Goal: Task Accomplishment & Management: Manage account settings

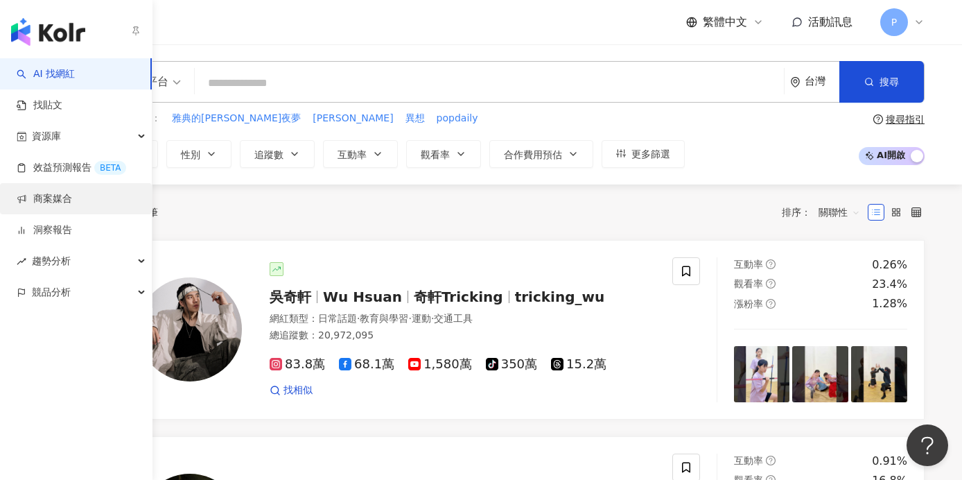
click at [70, 206] on link "商案媒合" at bounding box center [44, 199] width 55 height 14
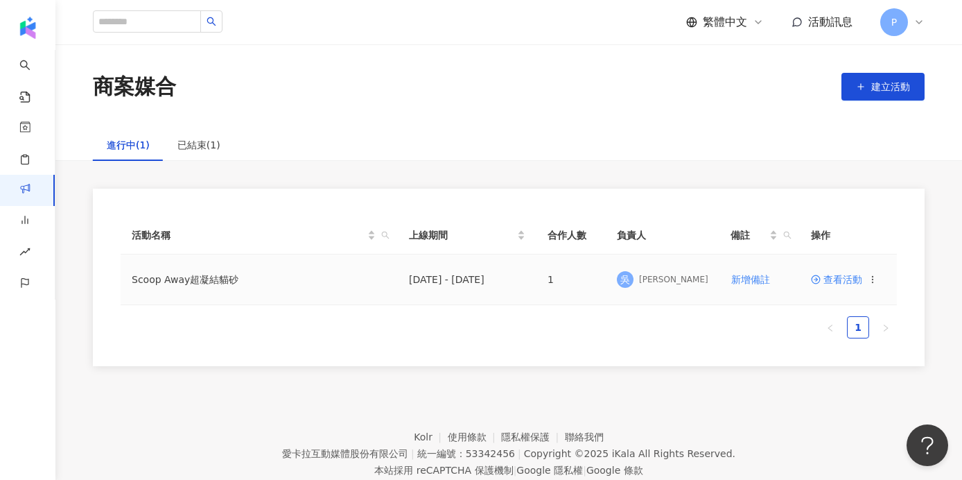
click at [205, 277] on td "Scoop Away超凝結貓砂" at bounding box center [259, 279] width 277 height 51
click at [198, 279] on td "Scoop Away超凝結貓砂" at bounding box center [259, 279] width 277 height 51
click at [809, 275] on td "查看活動" at bounding box center [848, 279] width 97 height 51
click at [822, 282] on span at bounding box center [817, 279] width 12 height 11
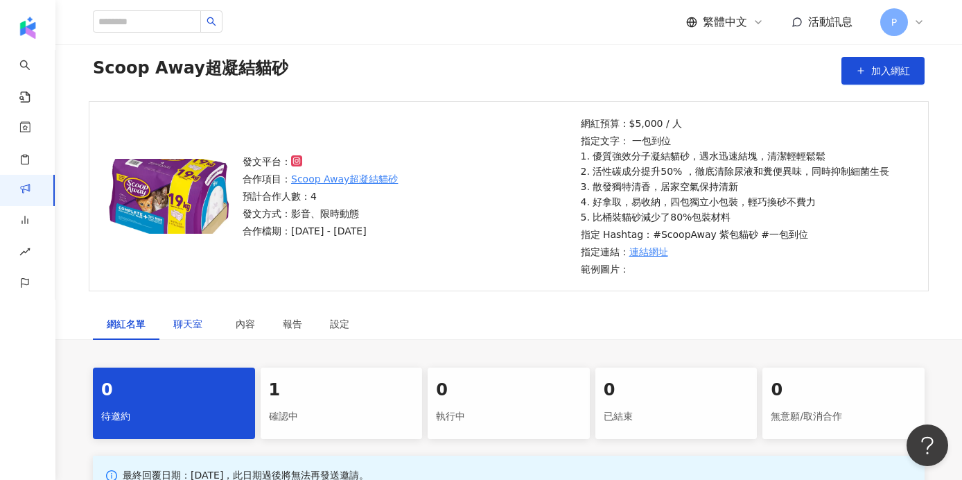
click at [200, 326] on span "聊天室" at bounding box center [190, 324] width 35 height 10
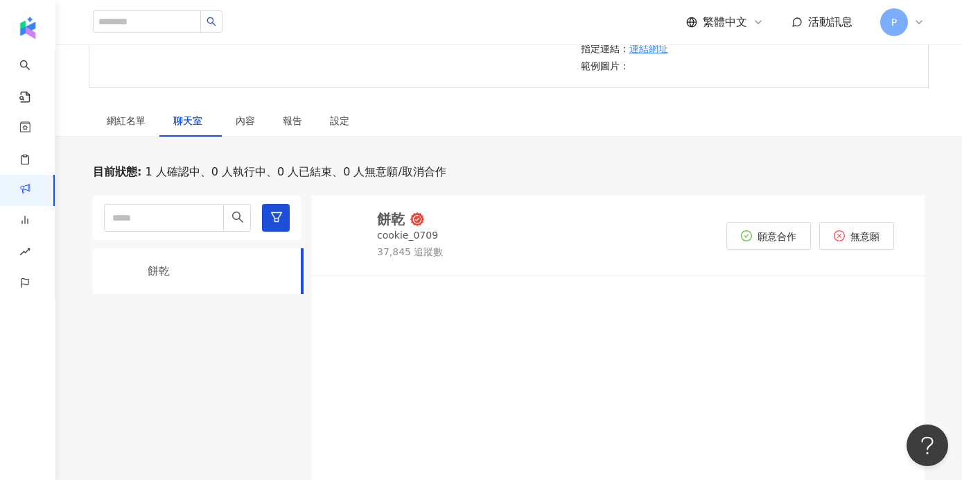
scroll to position [254, 0]
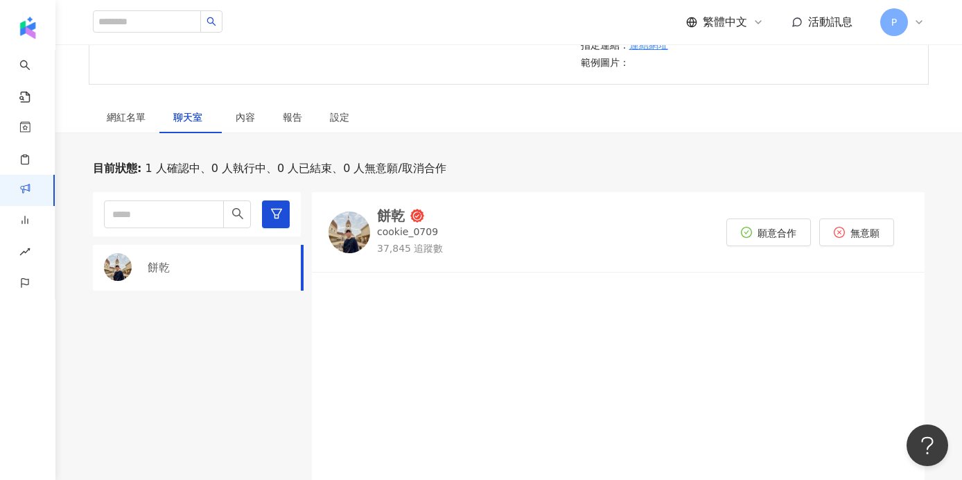
click at [361, 236] on img at bounding box center [350, 232] width 42 height 42
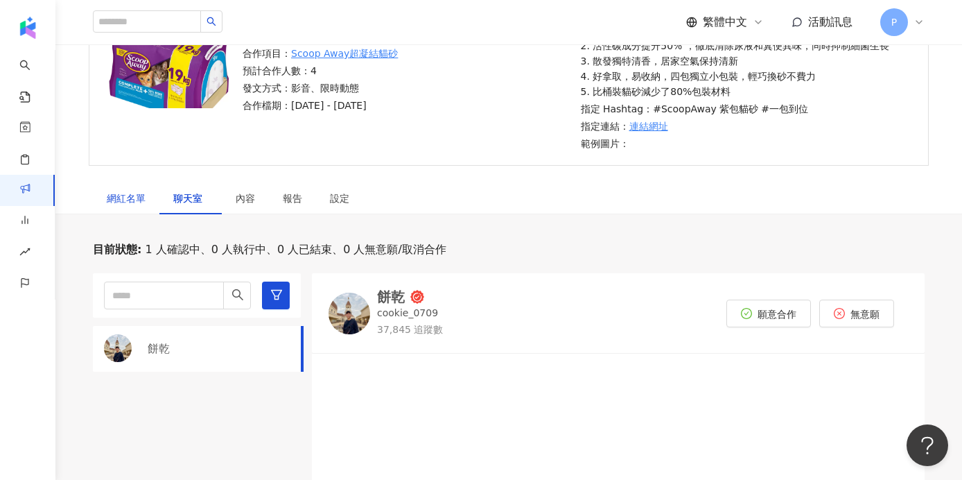
click at [141, 194] on div "網紅名單" at bounding box center [126, 198] width 39 height 15
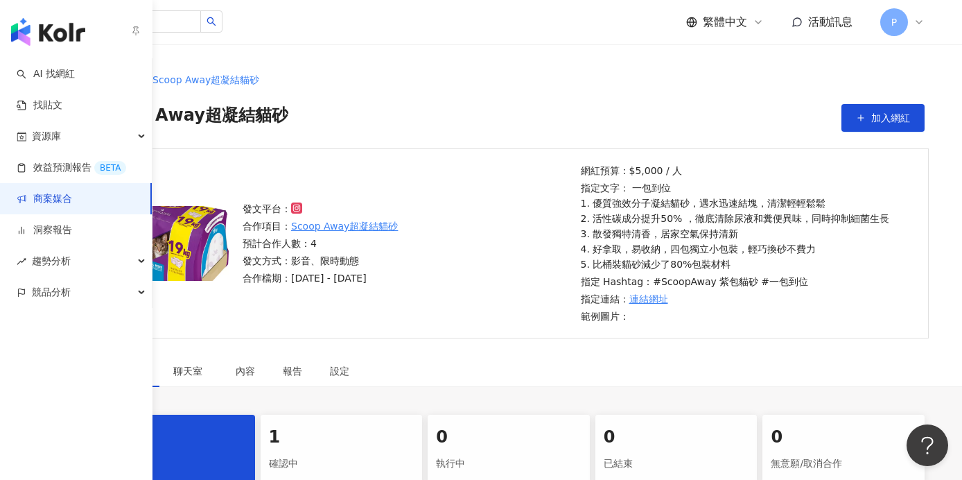
click at [40, 193] on link "商案媒合" at bounding box center [44, 199] width 55 height 14
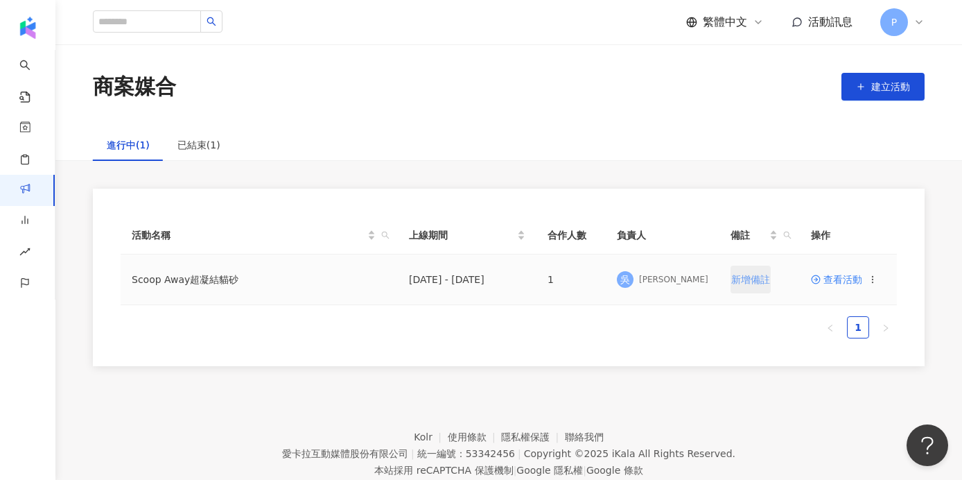
click at [747, 281] on span "新增備註" at bounding box center [751, 279] width 39 height 11
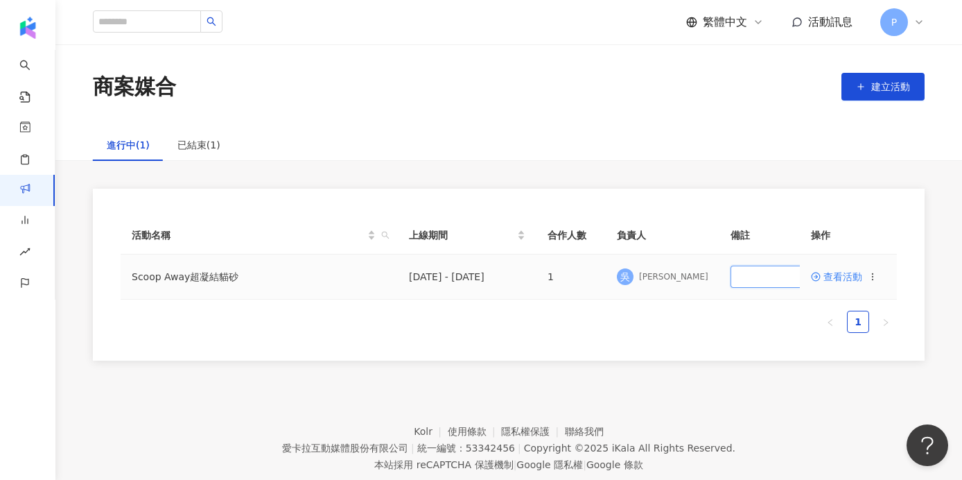
click at [747, 281] on input "text" at bounding box center [785, 277] width 108 height 22
click at [840, 275] on span "查看活動" at bounding box center [836, 277] width 51 height 10
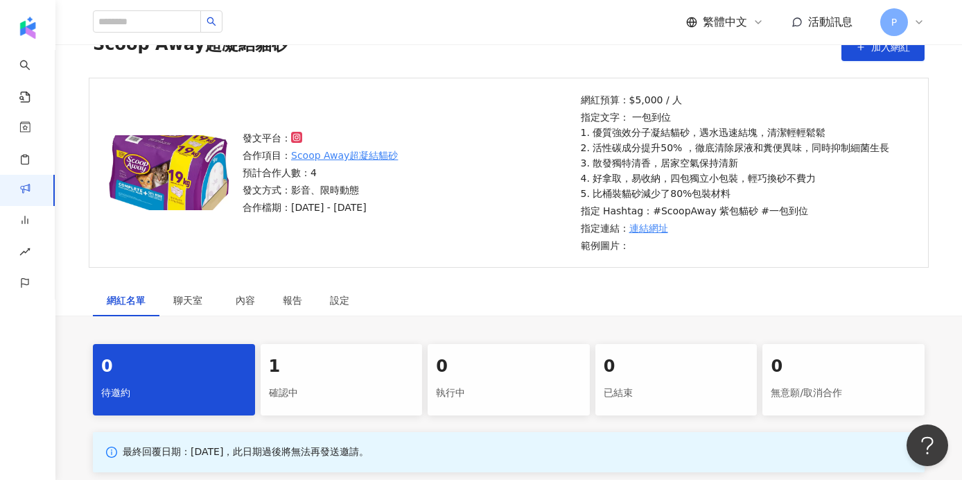
scroll to position [253, 0]
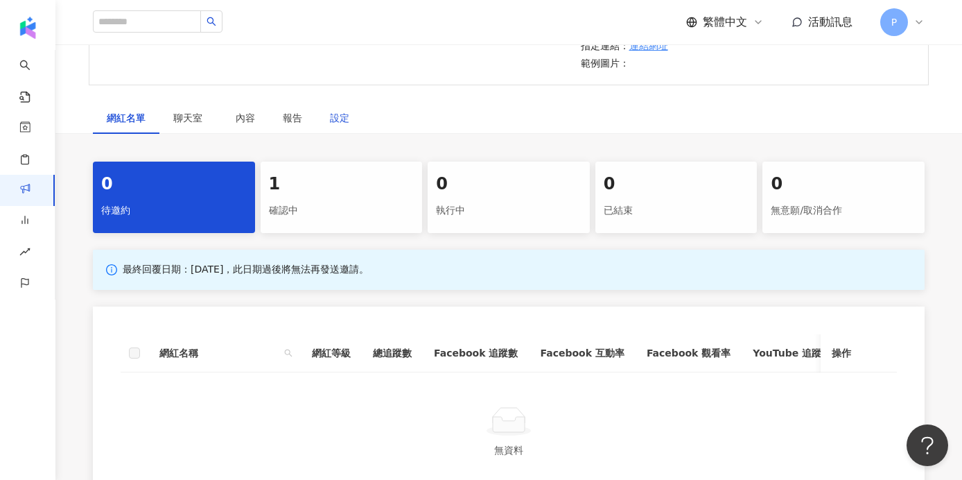
click at [338, 119] on div "設定" at bounding box center [339, 117] width 19 height 15
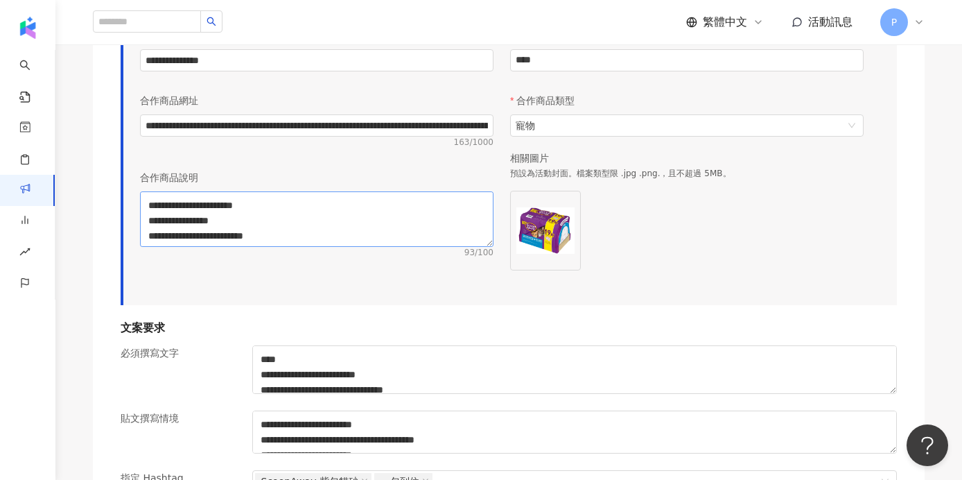
scroll to position [1083, 0]
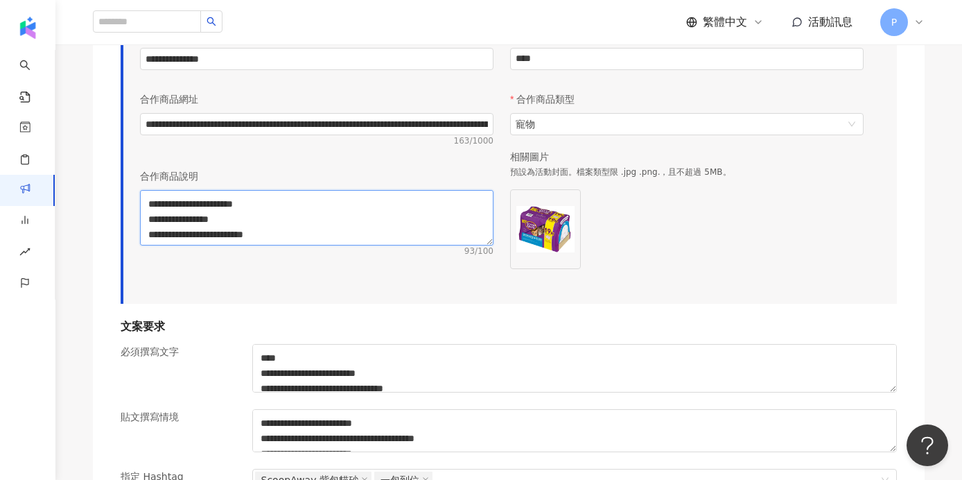
click at [150, 215] on textarea "**********" at bounding box center [317, 217] width 354 height 55
drag, startPoint x: 297, startPoint y: 217, endPoint x: 87, endPoint y: 216, distance: 209.4
click at [87, 216] on div "**********" at bounding box center [509, 376] width 888 height 2089
type textarea "**********"
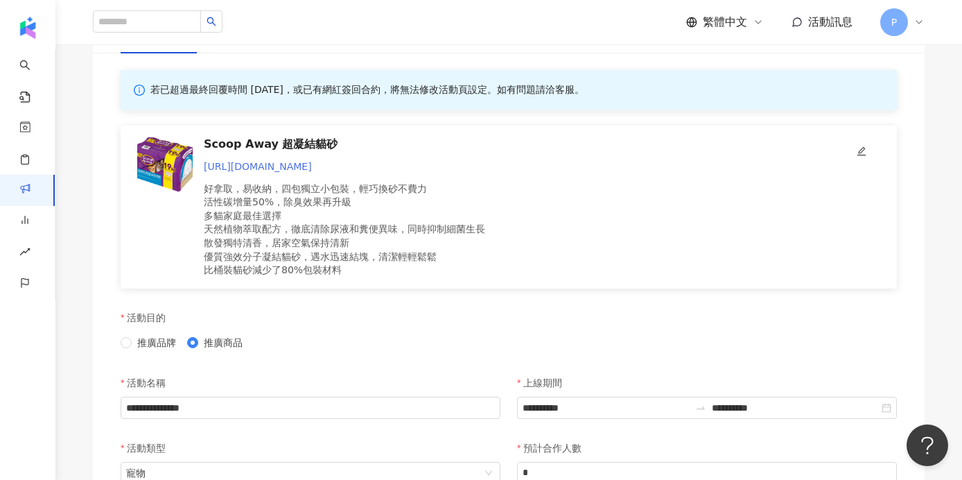
scroll to position [343, 0]
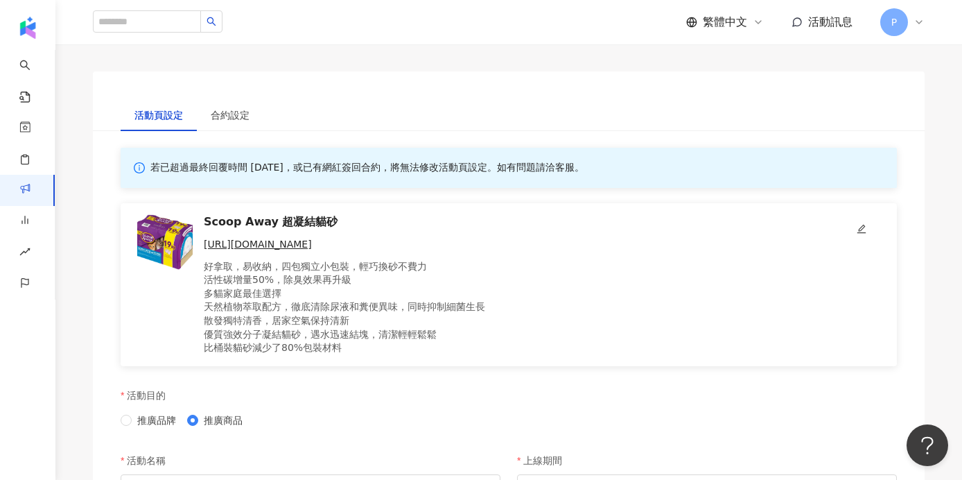
click at [258, 325] on p "好拿取，易收納，四包獨立小包裝，輕巧換砂不費力​ 活性碳增量50%，除臭效果再升級​ 多貓家庭最佳選擇 天然植物萃取配方，徹底清除尿液和糞便異味，同時抑制細菌…" at bounding box center [518, 307] width 628 height 95
click at [306, 320] on p "好拿取，易收納，四包獨立小包裝，輕巧換砂不費力​ 活性碳增量50%，除臭效果再升級​ 多貓家庭最佳選擇 天然植物萃取配方，徹底清除尿液和糞便異味，同時抑制細菌…" at bounding box center [518, 307] width 628 height 95
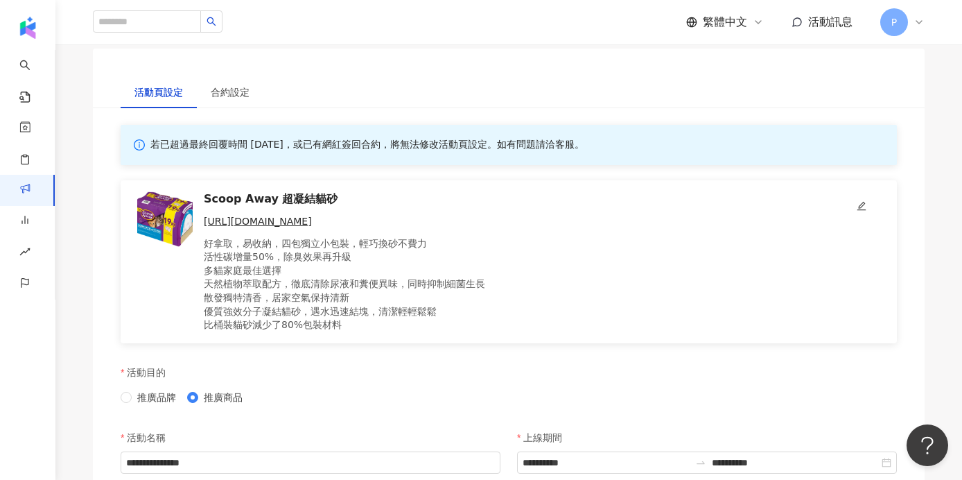
scroll to position [387, 0]
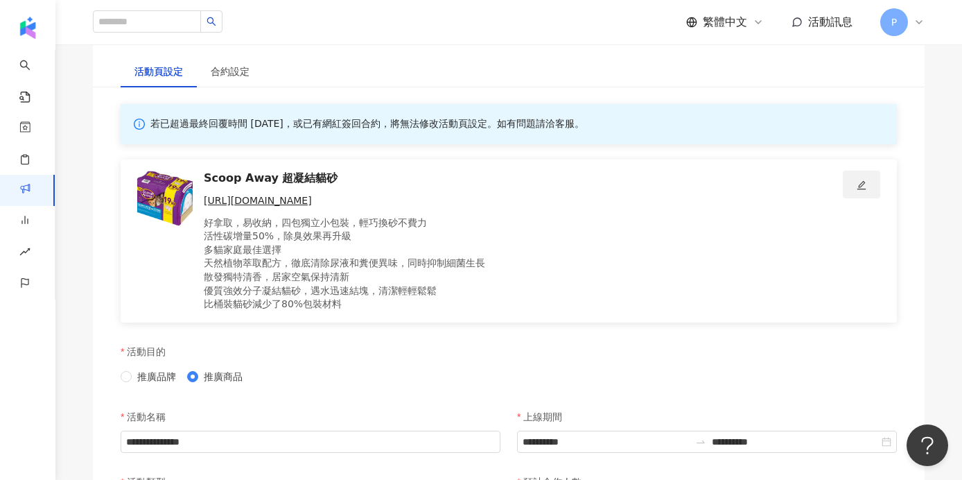
click at [859, 180] on icon "edit" at bounding box center [862, 185] width 10 height 10
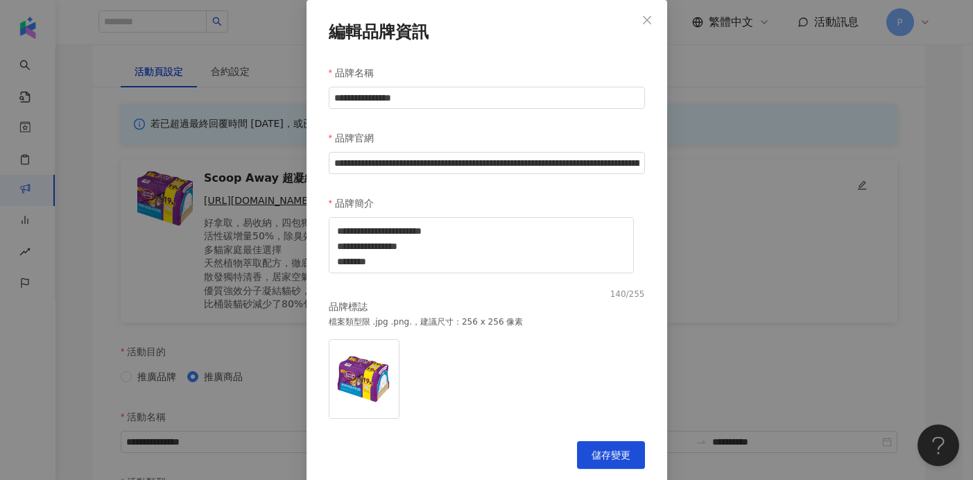
click at [707, 237] on div "**********" at bounding box center [486, 240] width 973 height 480
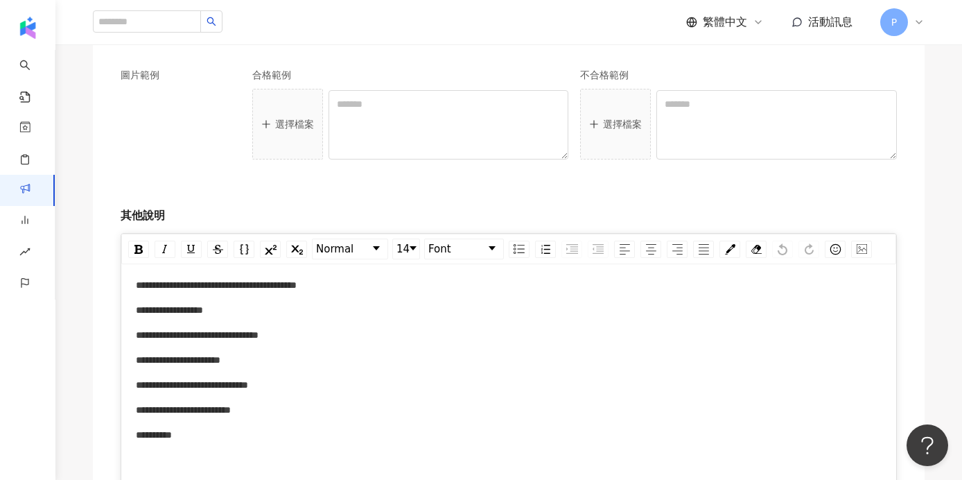
scroll to position [1618, 0]
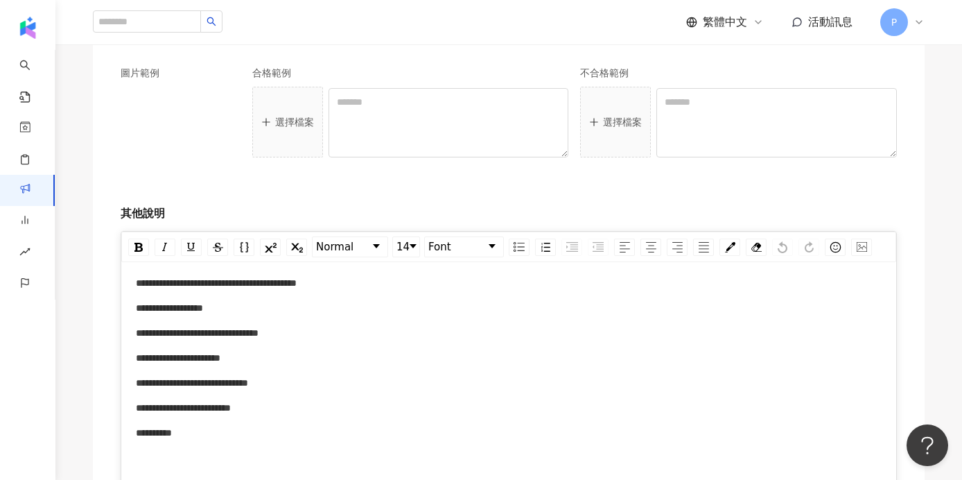
click at [136, 288] on span "**********" at bounding box center [216, 283] width 161 height 10
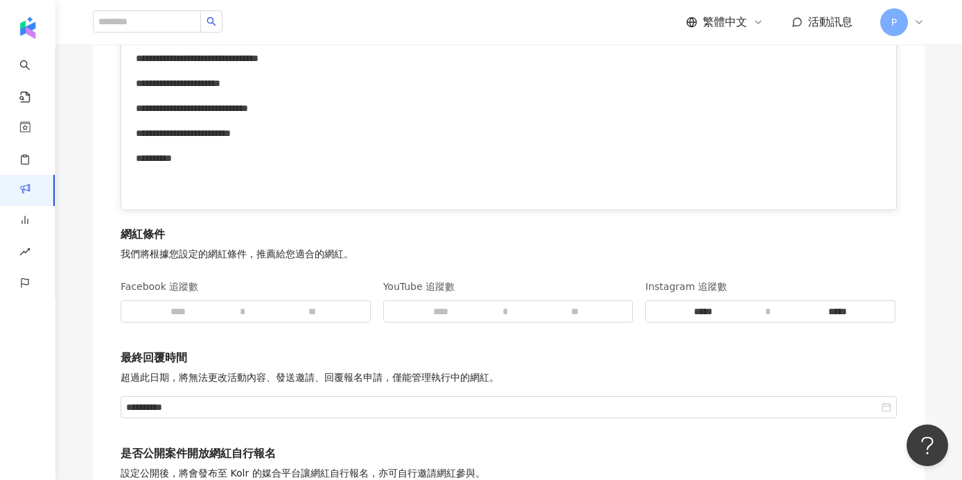
scroll to position [2190, 0]
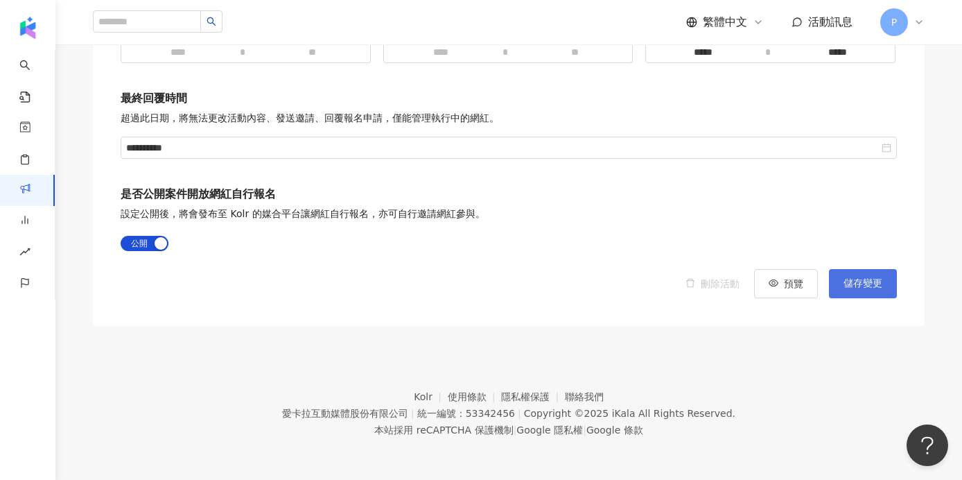
click at [888, 277] on button "儲存變更" at bounding box center [863, 283] width 68 height 29
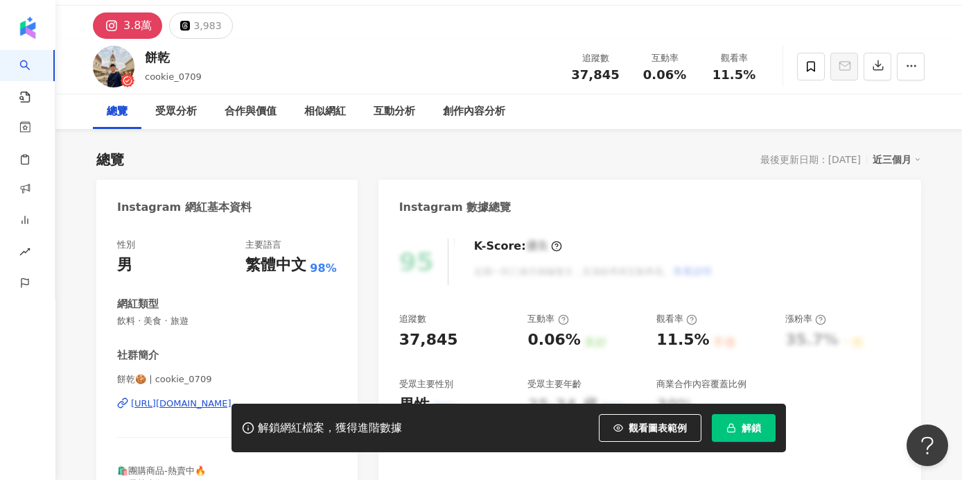
click at [155, 397] on div "餅乾🍪 | cookie_0709 https://www.instagram.com/cookie_0709/" at bounding box center [227, 413] width 220 height 81
click at [155, 399] on div "https://www.instagram.com/cookie_0709/" at bounding box center [181, 403] width 101 height 12
